Goal: Check status: Check status

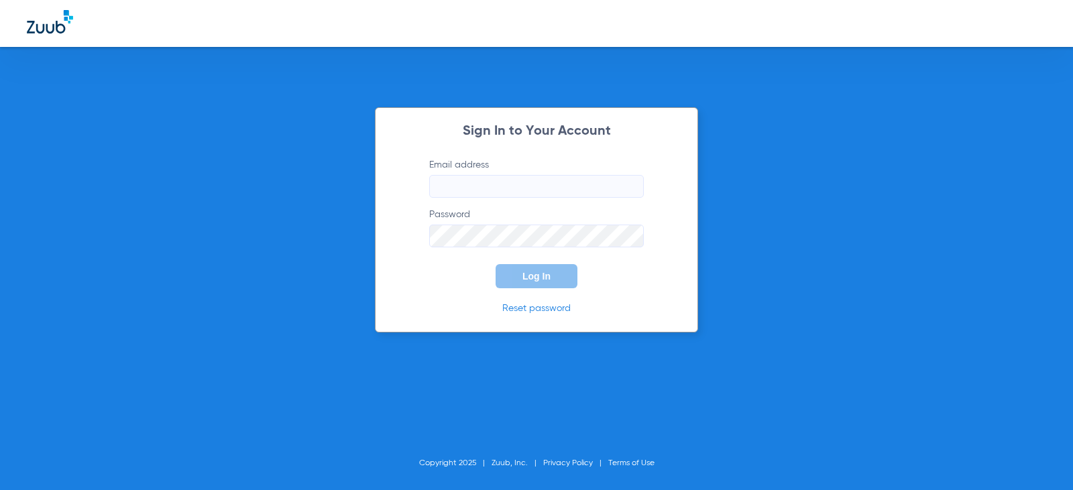
click at [509, 189] on input "Email address" at bounding box center [536, 186] width 215 height 23
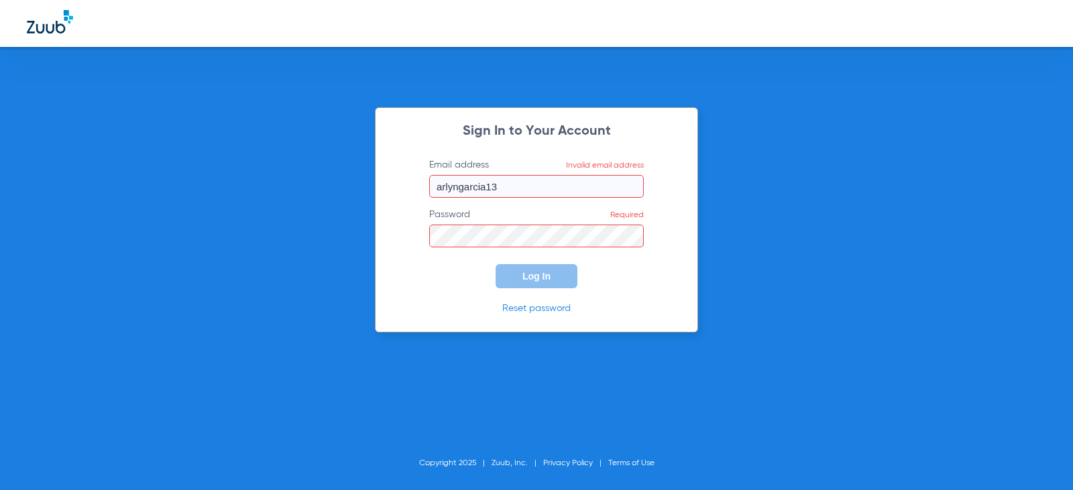
click at [516, 181] on input "arlyngarcia13" at bounding box center [536, 186] width 215 height 23
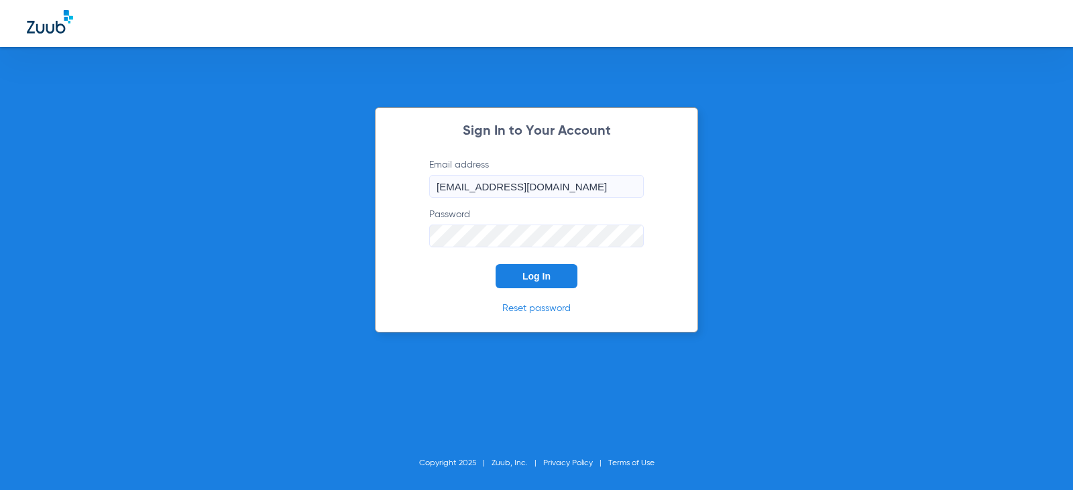
click at [495, 264] on button "Log In" at bounding box center [536, 276] width 82 height 24
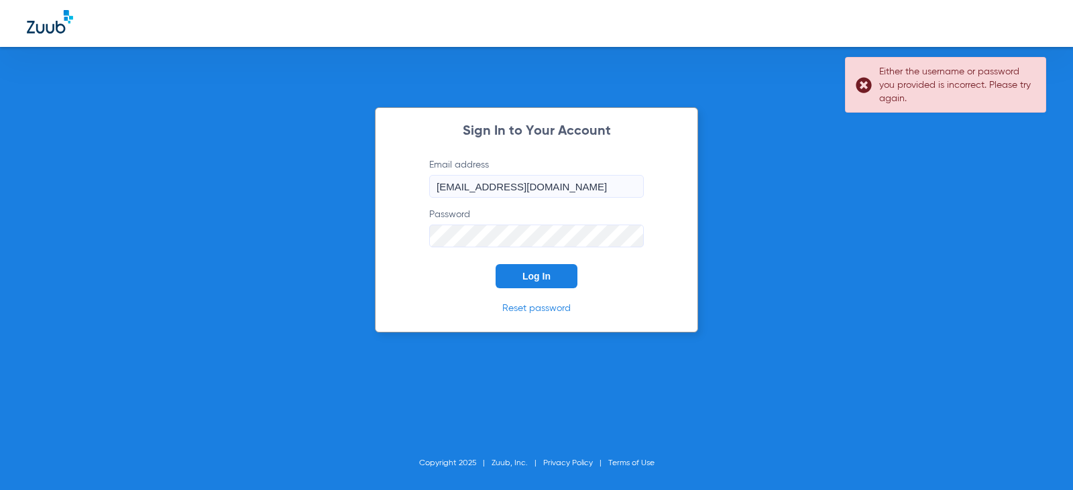
click at [495, 264] on button "Log In" at bounding box center [536, 276] width 82 height 24
click at [355, 194] on div "Sign In to Your Account Email address [EMAIL_ADDRESS][DOMAIN_NAME] Password Log…" at bounding box center [536, 245] width 1073 height 490
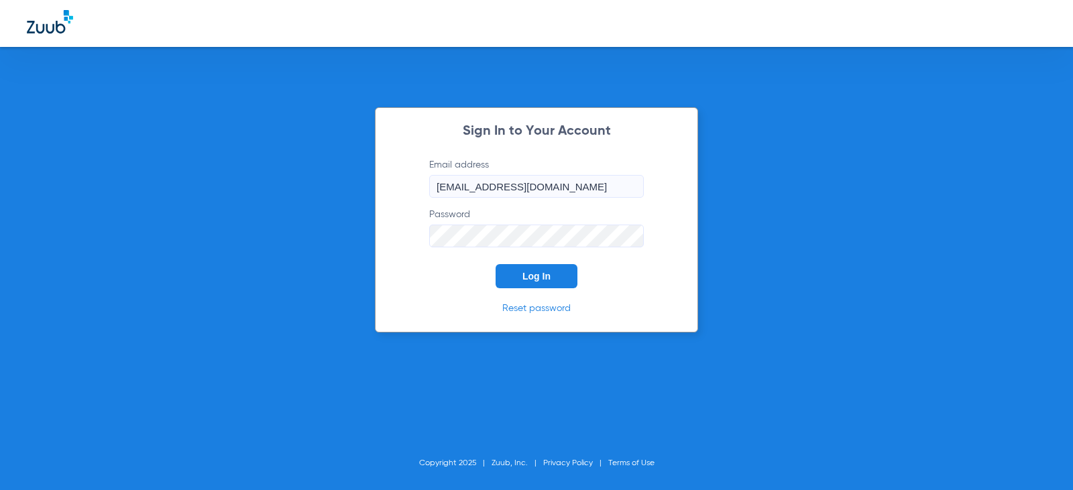
click at [495, 264] on button "Log In" at bounding box center [536, 276] width 82 height 24
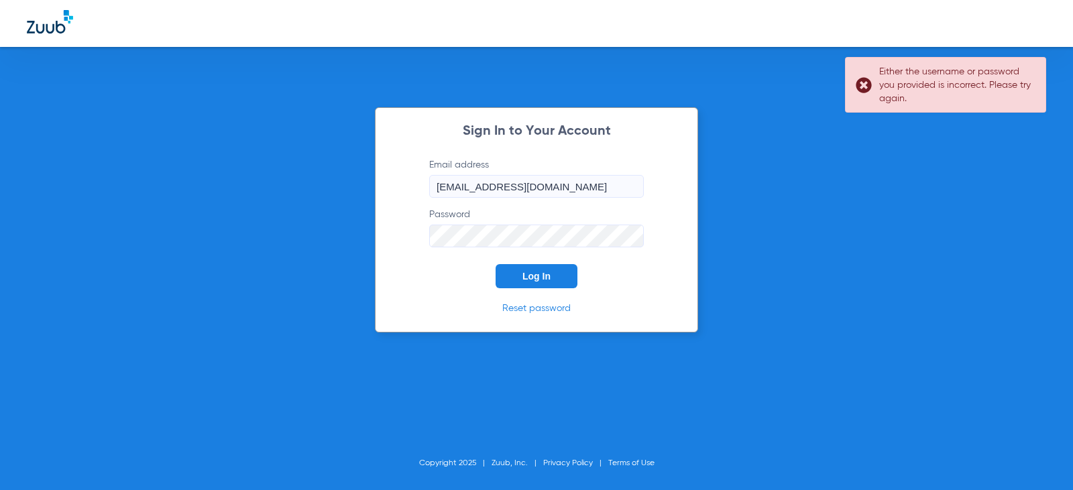
click at [495, 264] on button "Log In" at bounding box center [536, 276] width 82 height 24
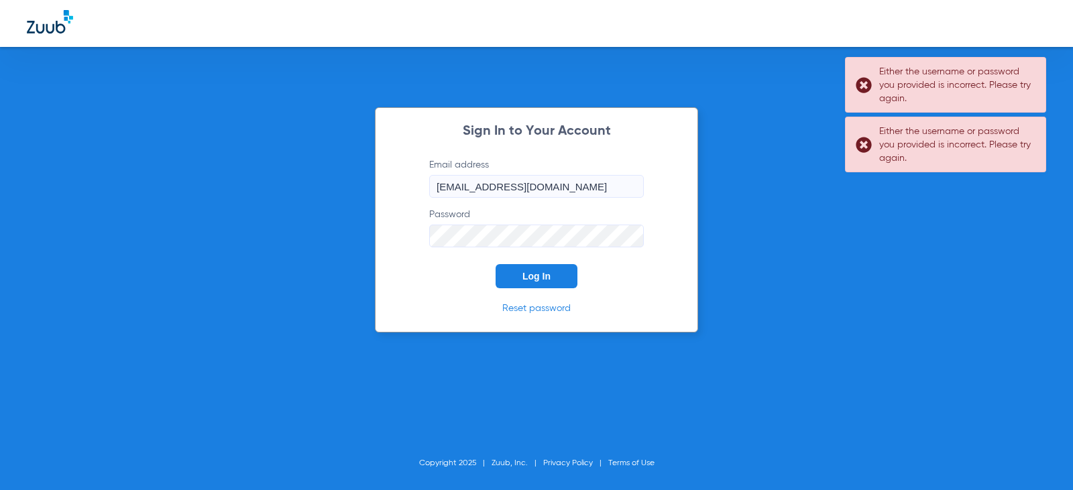
click at [350, 225] on div "Sign In to Your Account Email address [EMAIL_ADDRESS][DOMAIN_NAME] Password Log…" at bounding box center [536, 245] width 1073 height 490
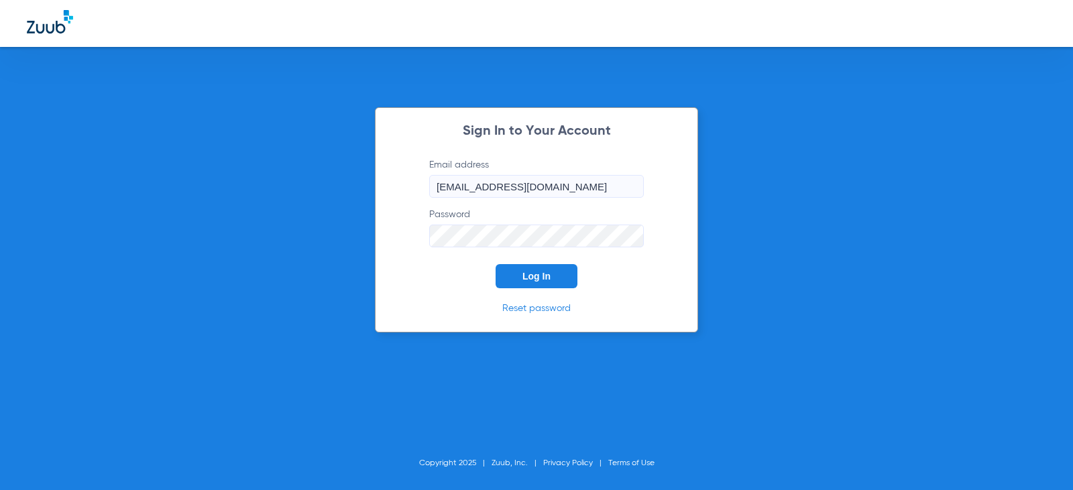
click at [495, 264] on button "Log In" at bounding box center [536, 276] width 82 height 24
drag, startPoint x: 558, startPoint y: 185, endPoint x: 508, endPoint y: 182, distance: 50.4
click at [508, 182] on input "[EMAIL_ADDRESS][DOMAIN_NAME]" at bounding box center [536, 186] width 215 height 23
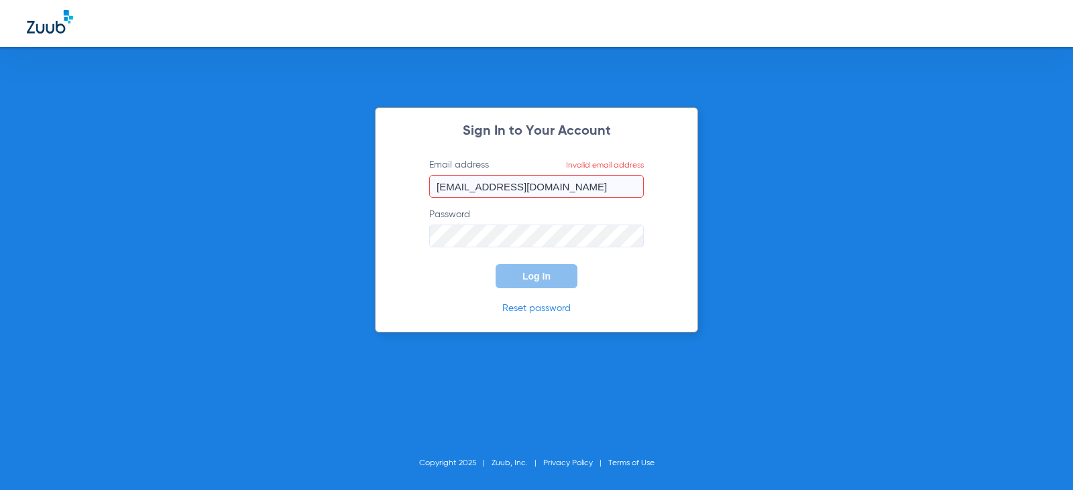
click at [518, 188] on input "[EMAIL_ADDRESS][DOMAIN_NAME]" at bounding box center [536, 186] width 215 height 23
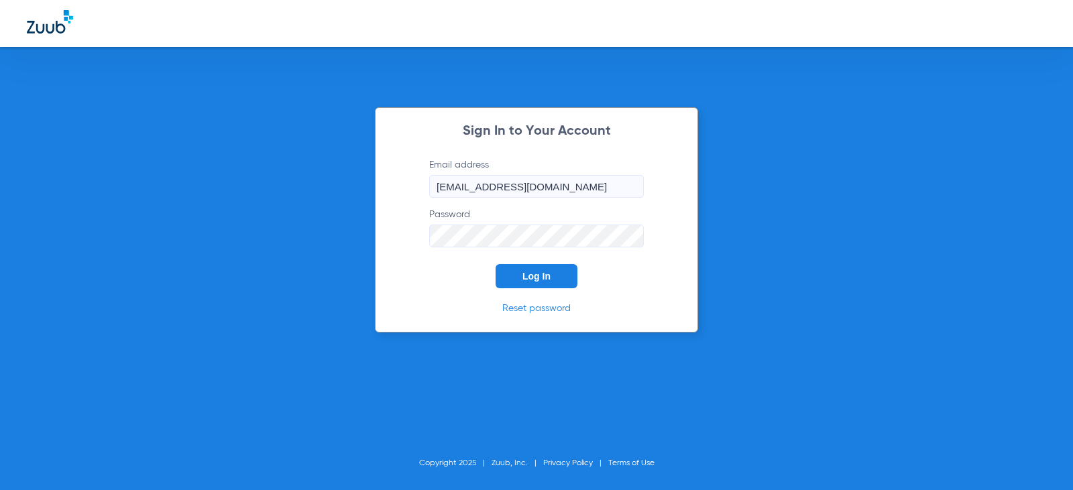
type input "[EMAIL_ADDRESS][DOMAIN_NAME]"
click at [349, 221] on div "Sign In to Your Account Email address [EMAIL_ADDRESS][DOMAIN_NAME] Password Log…" at bounding box center [536, 245] width 1073 height 490
click at [495, 264] on button "Log In" at bounding box center [536, 276] width 82 height 24
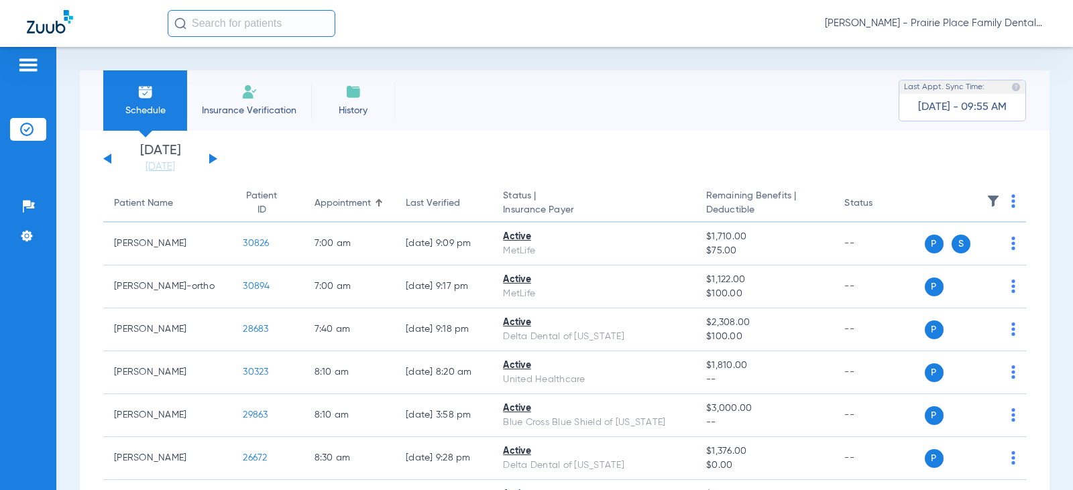
click at [213, 156] on button at bounding box center [213, 159] width 8 height 10
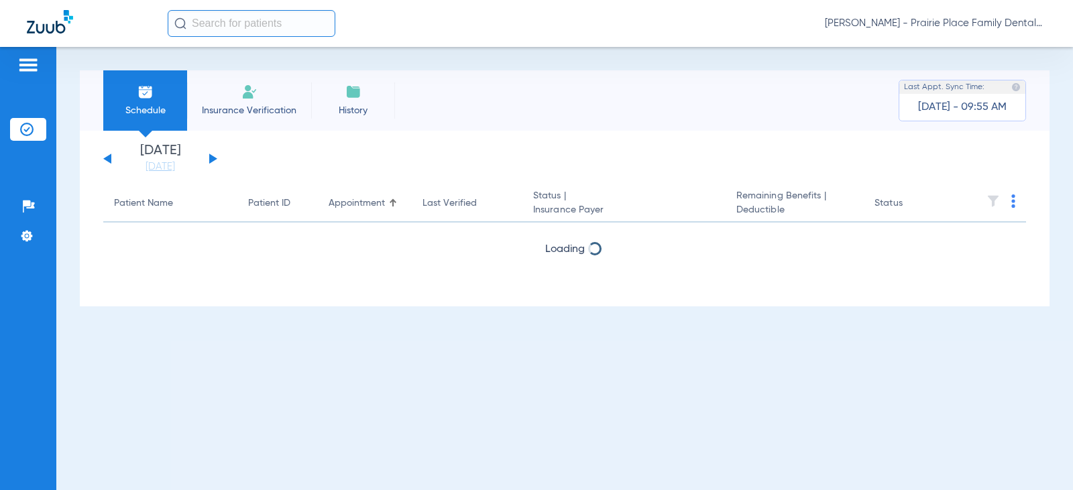
click at [213, 156] on button at bounding box center [213, 159] width 8 height 10
click at [212, 157] on button at bounding box center [213, 159] width 8 height 10
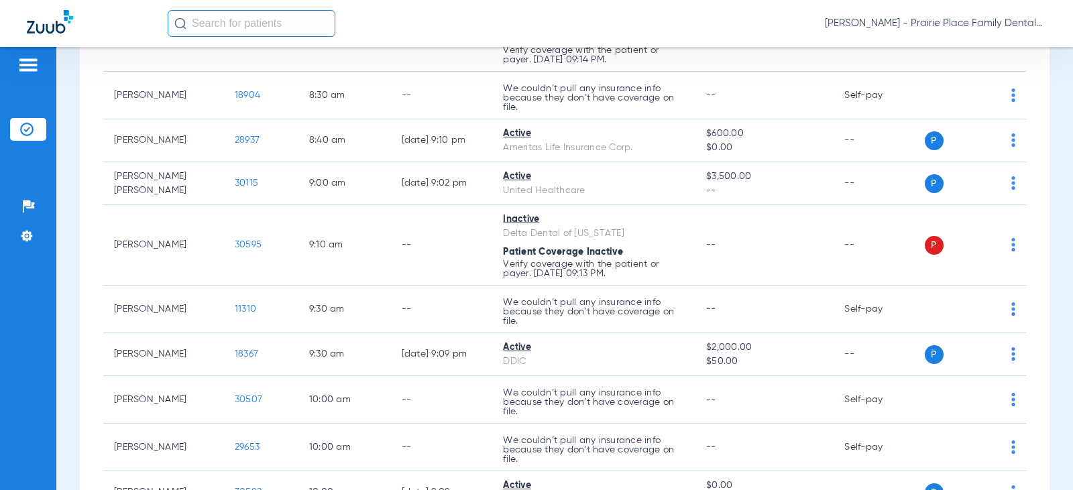
scroll to position [536, 0]
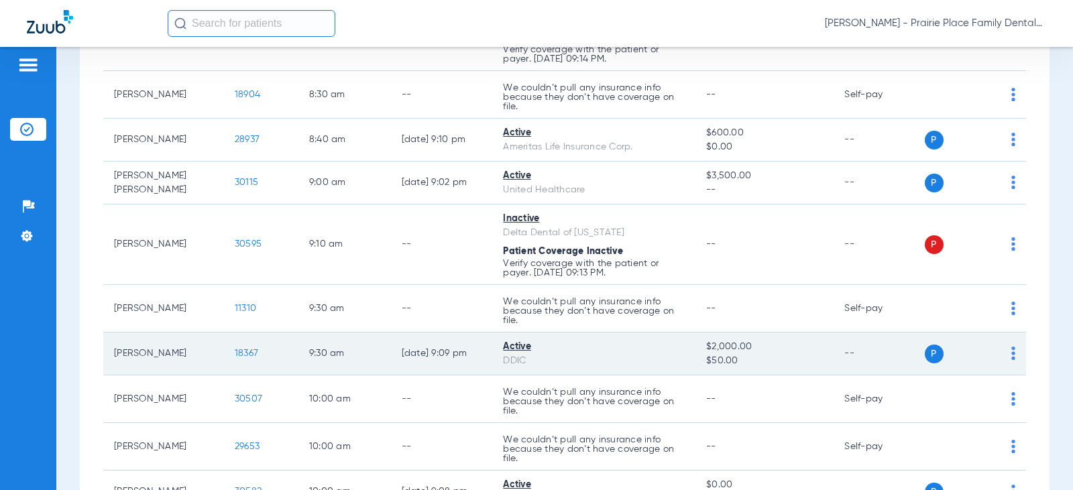
click at [237, 353] on span "18367" at bounding box center [246, 353] width 23 height 9
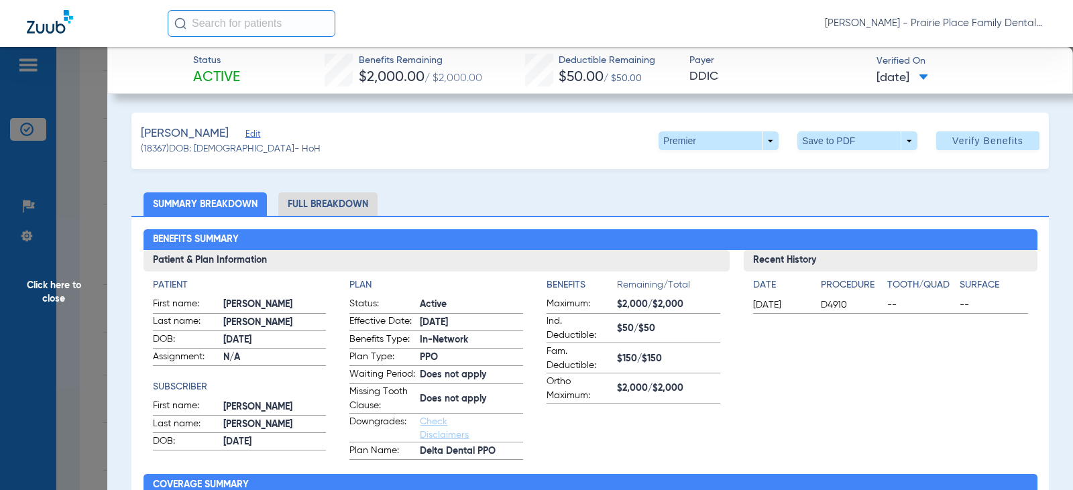
click at [328, 200] on li "Full Breakdown" at bounding box center [327, 203] width 99 height 23
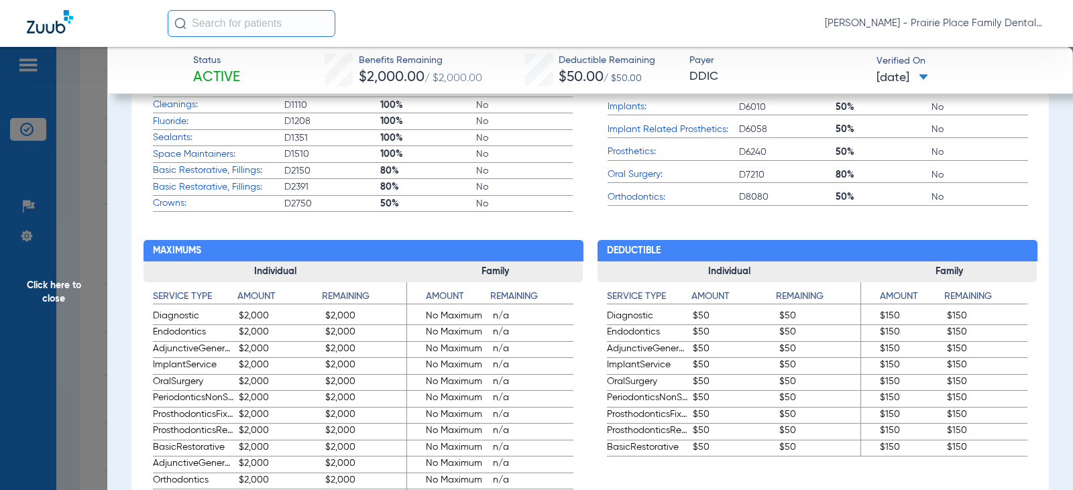
scroll to position [603, 0]
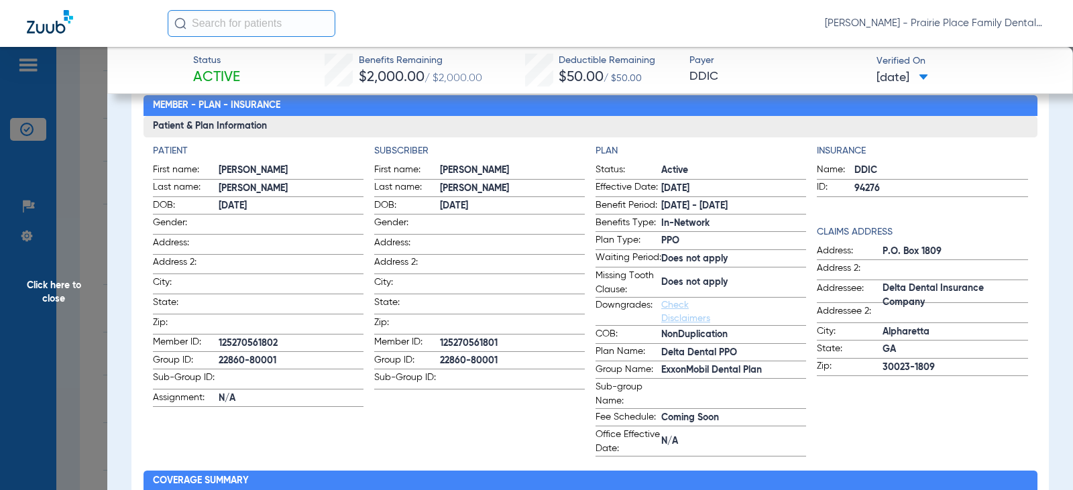
drag, startPoint x: 671, startPoint y: 292, endPoint x: 725, endPoint y: 277, distance: 55.6
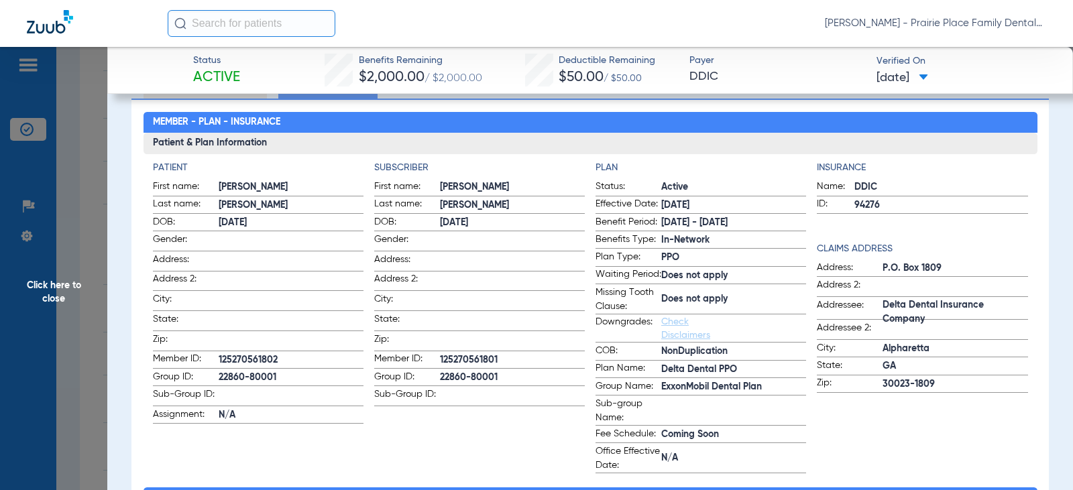
scroll to position [0, 0]
